Goal: Information Seeking & Learning: Learn about a topic

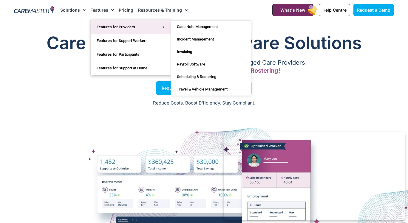
click at [111, 27] on link "Features for Providers" at bounding box center [131, 27] width 80 height 14
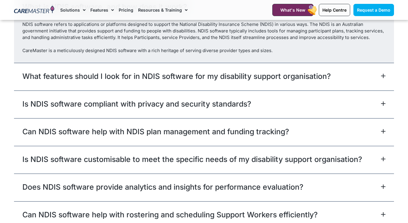
scroll to position [1831, 0]
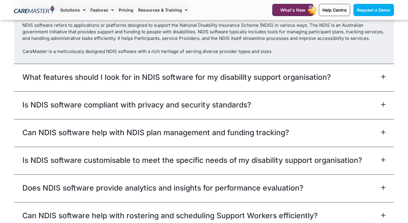
click at [384, 79] on icon at bounding box center [384, 77] width 4 height 4
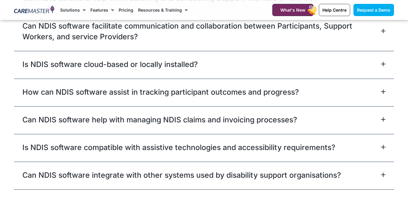
scroll to position [2050, 0]
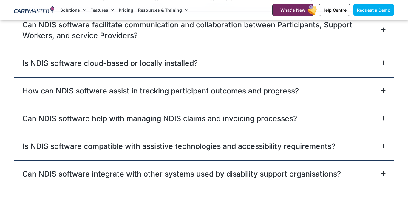
click at [384, 65] on icon at bounding box center [384, 63] width 4 height 4
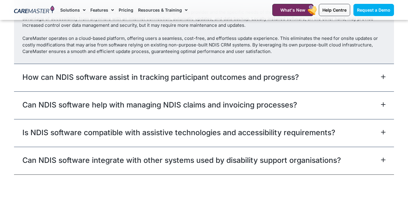
scroll to position [2089, 0]
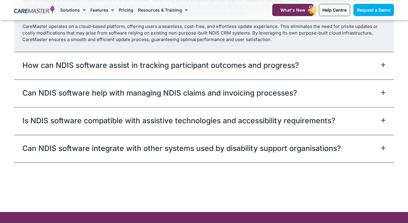
click at [382, 95] on icon at bounding box center [383, 92] width 5 height 5
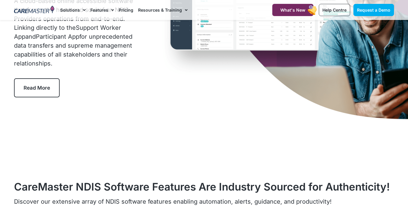
scroll to position [0, 0]
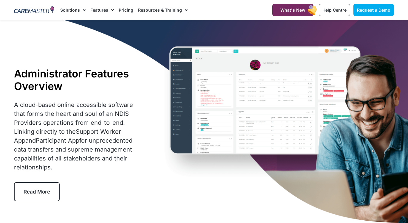
click at [47, 188] on link "Read More" at bounding box center [37, 192] width 46 height 19
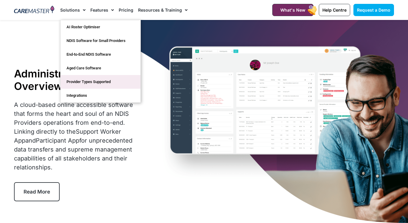
click at [87, 81] on link "Provider Types Supported" at bounding box center [101, 82] width 80 height 14
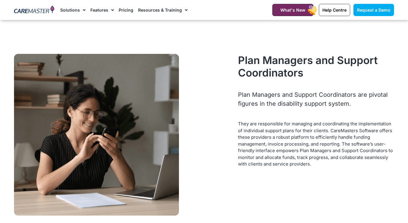
scroll to position [228, 0]
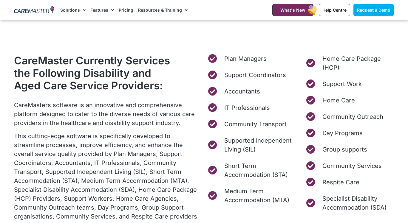
click at [123, 10] on link "Pricing" at bounding box center [126, 10] width 15 height 20
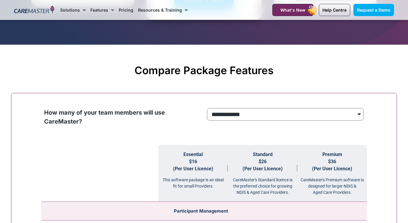
scroll to position [525, 0]
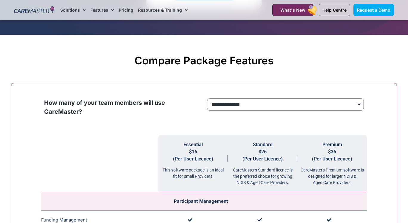
click at [359, 103] on select "**********" at bounding box center [285, 104] width 157 height 13
select select "***"
click at [207, 98] on select "**********" at bounding box center [285, 104] width 157 height 13
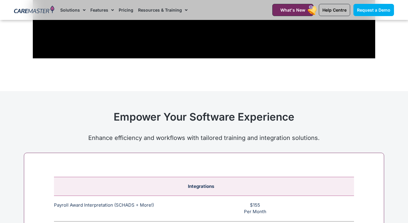
scroll to position [1923, 0]
